Goal: Complete application form

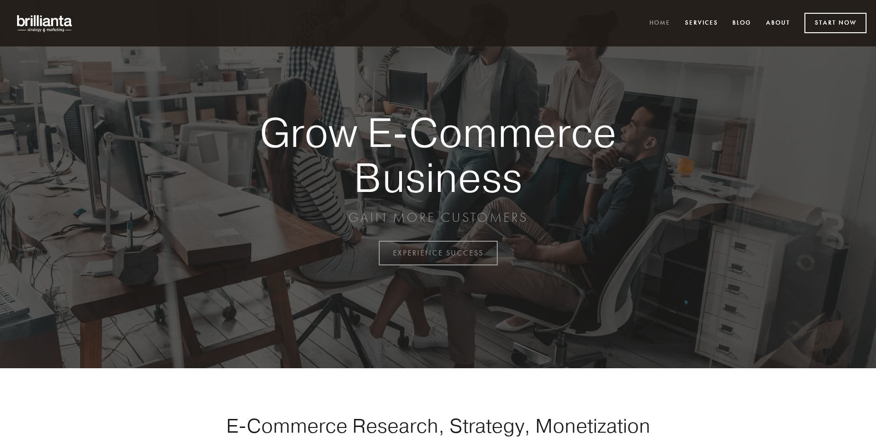
scroll to position [2484, 0]
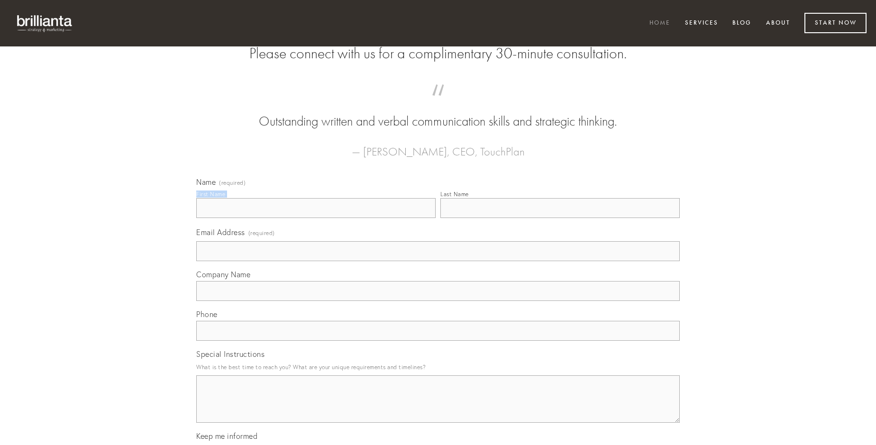
type input "[PERSON_NAME]"
click at [560, 218] on input "Last Name" at bounding box center [559, 208] width 239 height 20
type input "[PERSON_NAME]"
click at [438, 261] on input "Email Address (required)" at bounding box center [437, 251] width 483 height 20
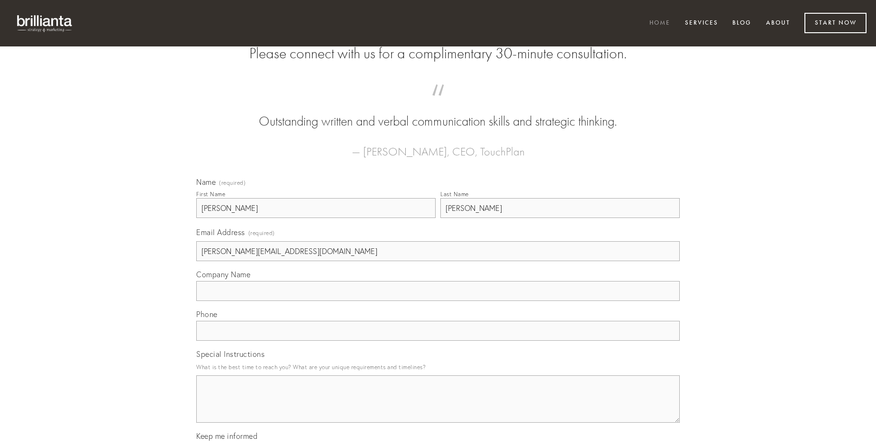
type input "[PERSON_NAME][EMAIL_ADDRESS][DOMAIN_NAME]"
click at [438, 301] on input "Company Name" at bounding box center [437, 291] width 483 height 20
type input "nam"
click at [438, 341] on input "text" at bounding box center [437, 331] width 483 height 20
click at [438, 407] on textarea "Special Instructions" at bounding box center [437, 398] width 483 height 47
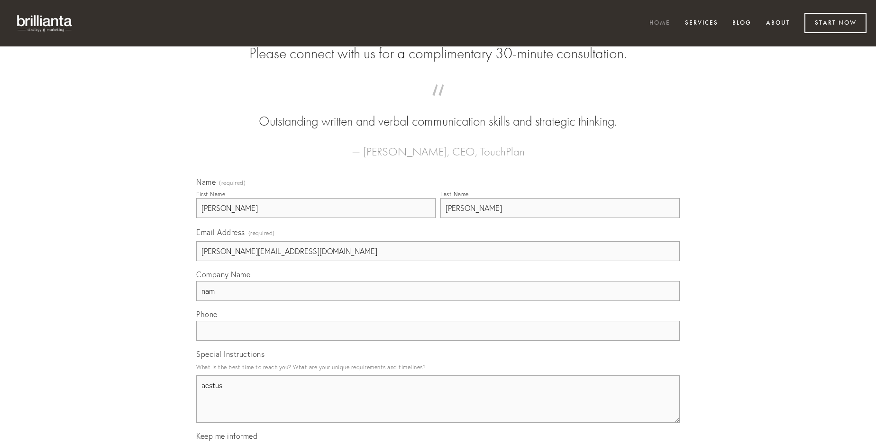
type textarea "aestus"
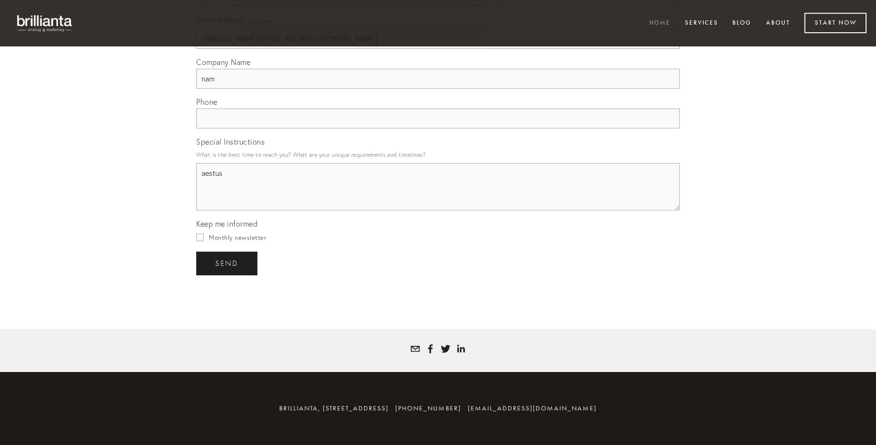
click at [227, 263] on span "send" at bounding box center [226, 263] width 23 height 9
